Goal: Answer question/provide support

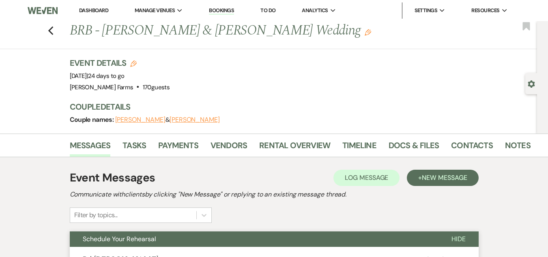
click at [95, 11] on link "Dashboard" at bounding box center [93, 10] width 29 height 7
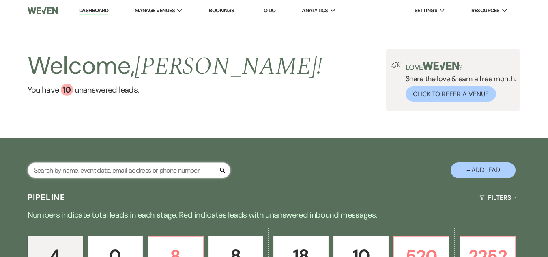
click at [123, 176] on input "text" at bounding box center [129, 170] width 203 height 16
type input "[PERSON_NAME]"
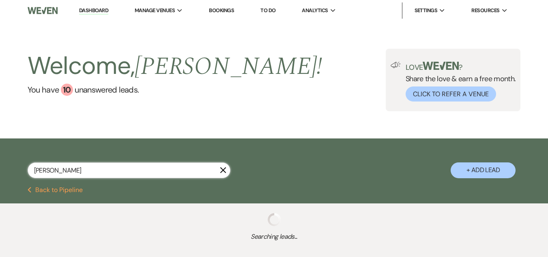
select select "8"
select select "5"
select select "8"
select select "4"
select select "8"
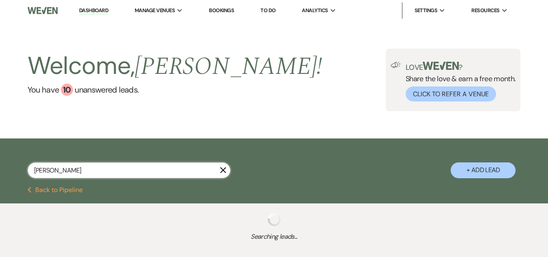
select select "7"
select select "8"
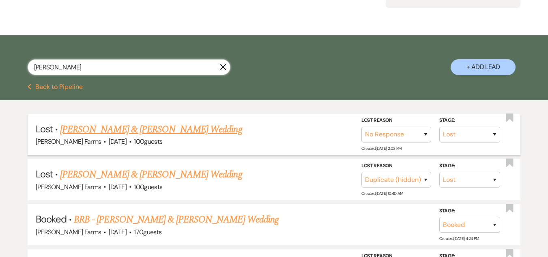
scroll to position [122, 0]
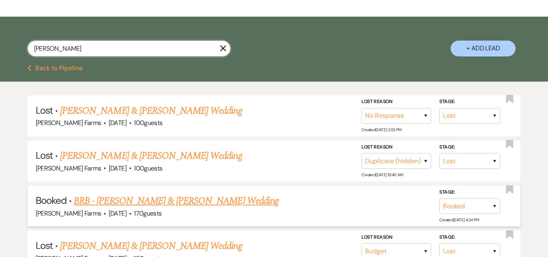
type input "[PERSON_NAME]"
click at [167, 203] on link "BRB - [PERSON_NAME] & [PERSON_NAME] Wedding" at bounding box center [176, 201] width 205 height 15
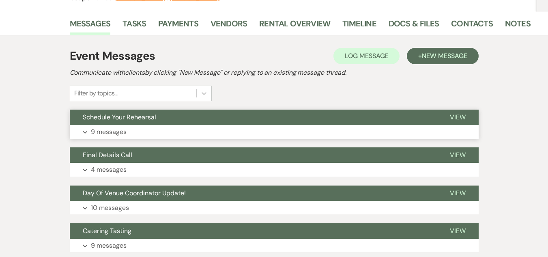
click at [178, 112] on button "Schedule Your Rehearsal" at bounding box center [253, 117] width 367 height 15
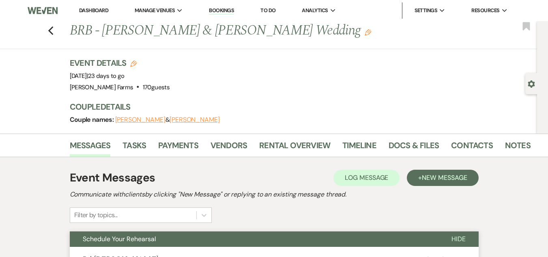
click at [97, 13] on link "Dashboard" at bounding box center [93, 10] width 29 height 7
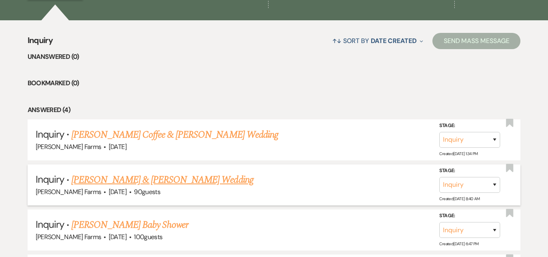
scroll to position [118, 0]
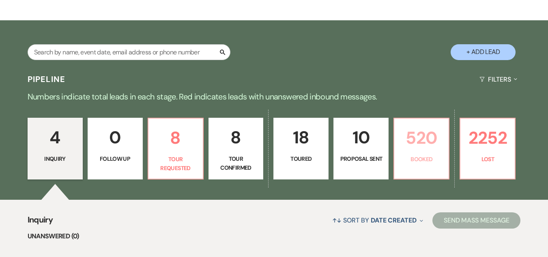
click at [417, 145] on p "520" at bounding box center [421, 137] width 45 height 27
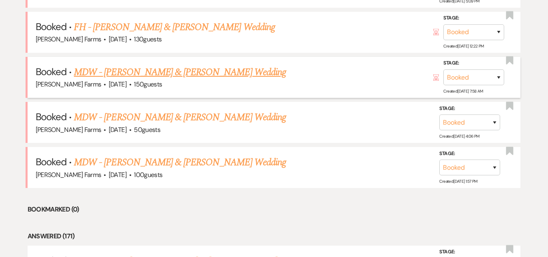
scroll to position [445, 0]
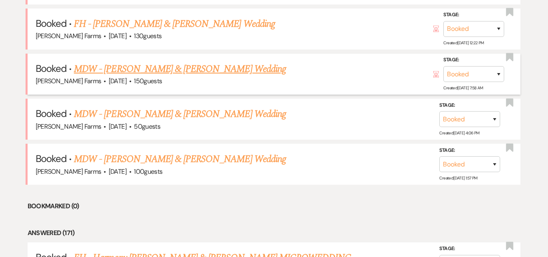
click at [186, 69] on link "MDW - [PERSON_NAME] & [PERSON_NAME] Wedding" at bounding box center [180, 69] width 212 height 15
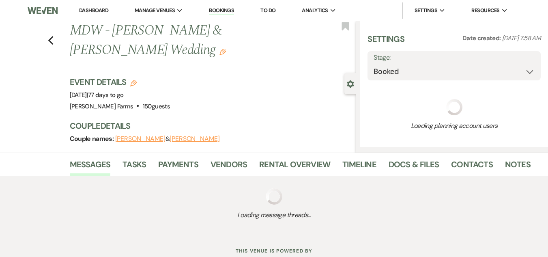
select select "5"
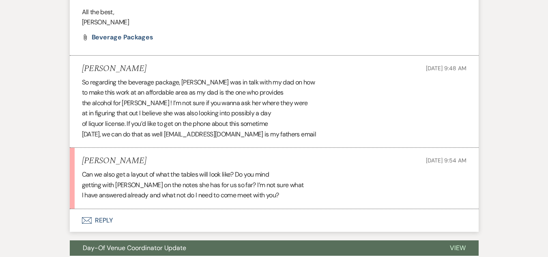
scroll to position [453, 0]
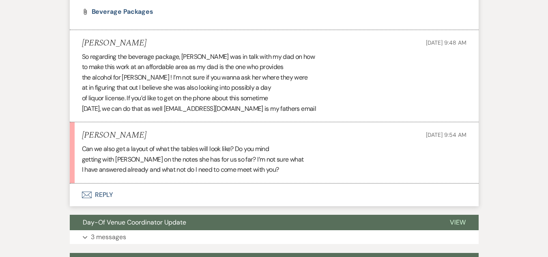
click at [105, 193] on button "Envelope Reply" at bounding box center [274, 194] width 409 height 23
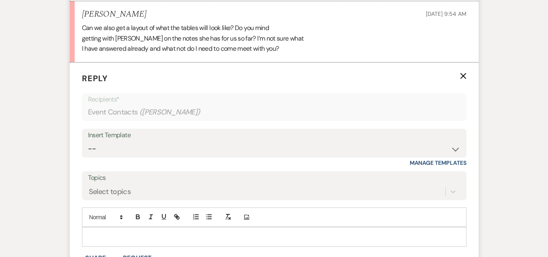
scroll to position [575, 0]
click at [108, 233] on p at bounding box center [274, 235] width 372 height 9
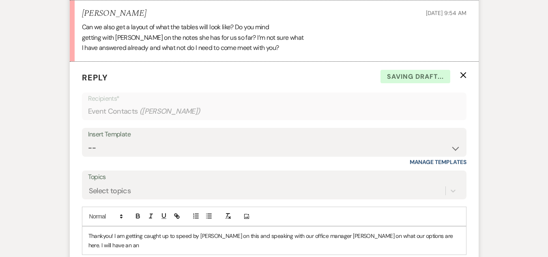
click at [423, 236] on p "Thankyou! I am getting caught up to speed by [PERSON_NAME] on this and speaking…" at bounding box center [274, 240] width 372 height 18
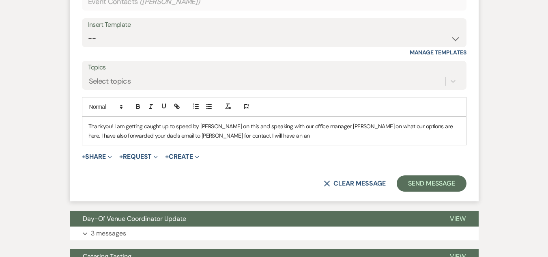
scroll to position [696, 0]
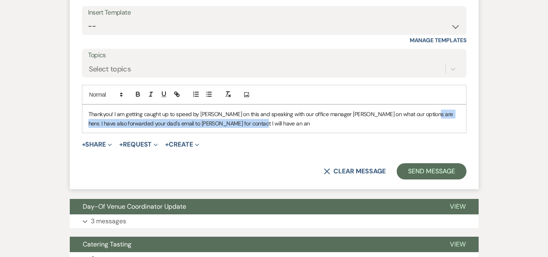
drag, startPoint x: 259, startPoint y: 124, endPoint x: 422, endPoint y: 112, distance: 163.5
click at [422, 112] on p "Thankyou! I am getting caught up to speed by [PERSON_NAME] on this and speaking…" at bounding box center [274, 119] width 372 height 18
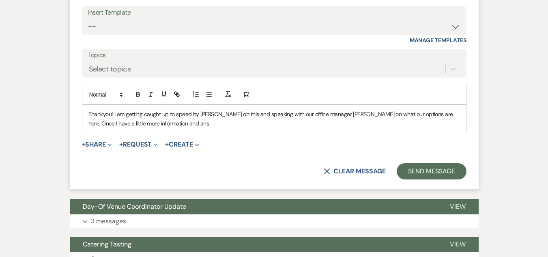
click at [134, 116] on p "Thankyou! I am getting caught up to speed by [PERSON_NAME] on this and speaking…" at bounding box center [274, 119] width 372 height 18
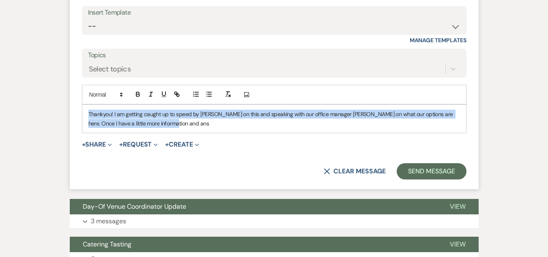
click at [134, 116] on p "Thankyou! I am getting caught up to speed by [PERSON_NAME] on this and speaking…" at bounding box center [274, 119] width 372 height 18
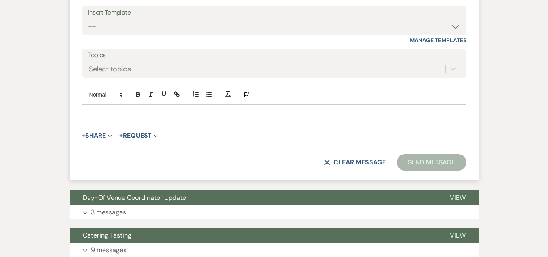
click at [353, 159] on button "X Clear message" at bounding box center [355, 162] width 62 height 6
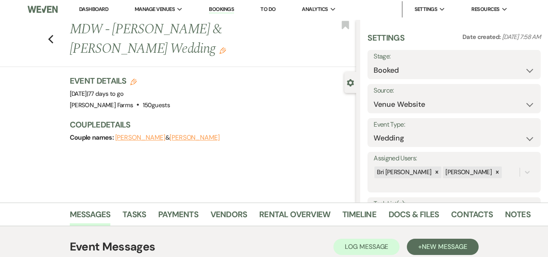
scroll to position [0, 0]
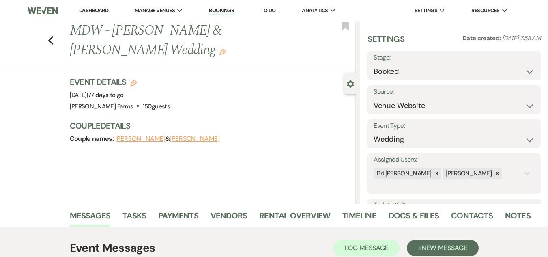
drag, startPoint x: 93, startPoint y: 10, endPoint x: 108, endPoint y: 9, distance: 15.1
click at [93, 10] on link "Dashboard" at bounding box center [93, 10] width 29 height 7
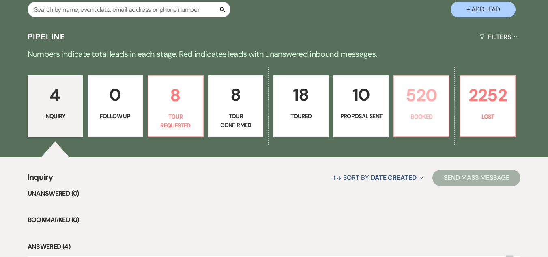
scroll to position [162, 0]
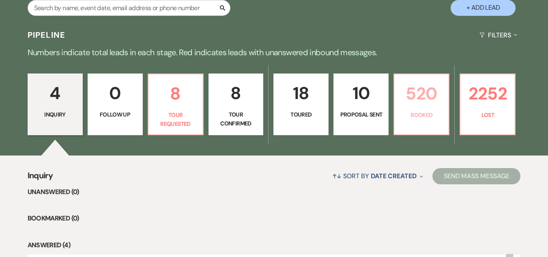
click at [432, 107] on p "520" at bounding box center [421, 93] width 45 height 27
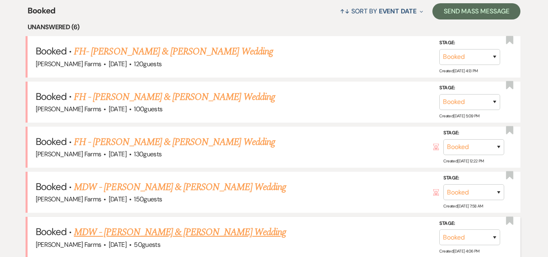
scroll to position [321, 0]
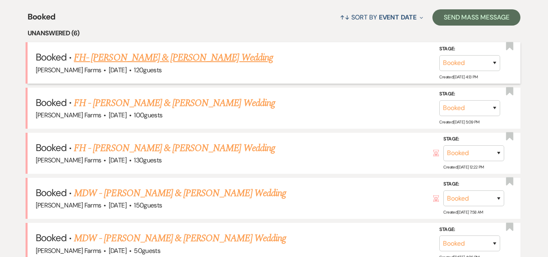
click at [136, 56] on link "FH- [PERSON_NAME] & [PERSON_NAME] Wedding" at bounding box center [173, 57] width 199 height 15
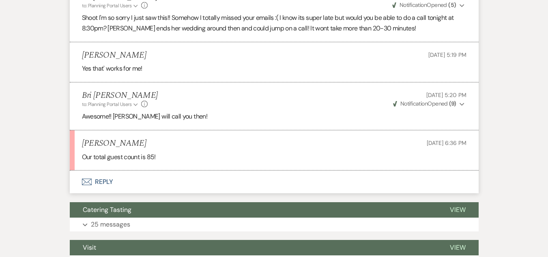
scroll to position [731, 0]
